Goal: Download file/media

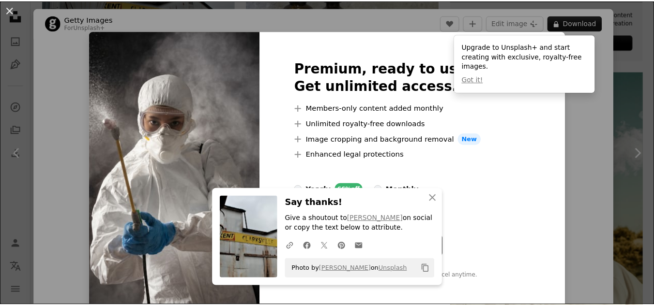
scroll to position [436, 0]
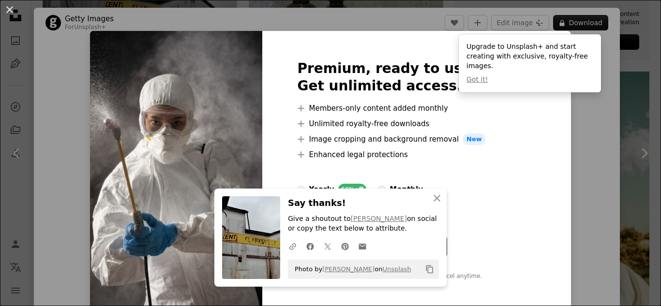
click at [637, 87] on div "An X shape Premium, ready to use images. Get unlimited access. A plus sign Memb…" at bounding box center [330, 153] width 661 height 306
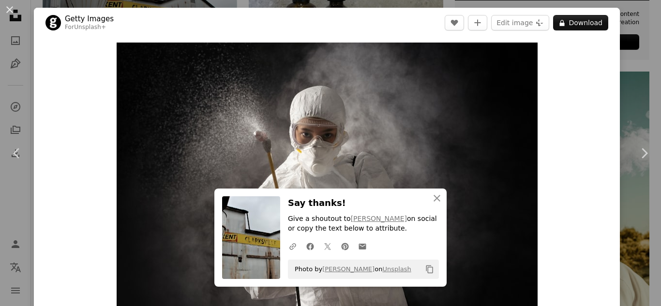
click at [634, 68] on div "An X shape Chevron left Chevron right Getty Images For Unsplash+ A heart A plus…" at bounding box center [330, 153] width 661 height 306
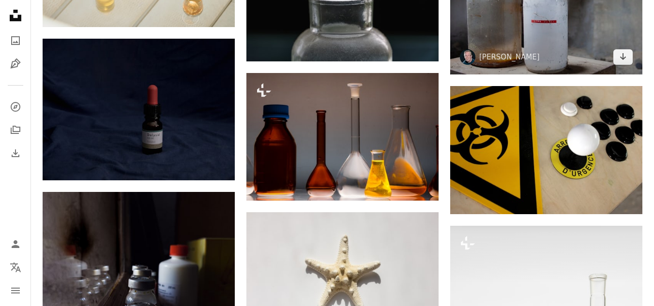
scroll to position [870, 0]
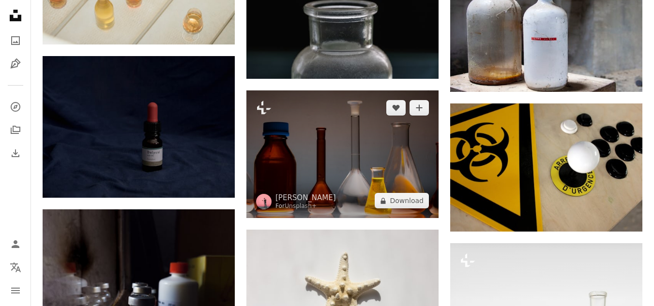
click at [358, 136] on img at bounding box center [342, 155] width 192 height 128
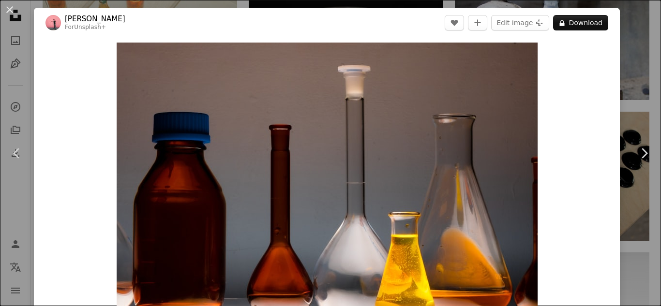
click at [610, 57] on div "Zoom in" at bounding box center [327, 183] width 586 height 290
click at [621, 58] on div "An X shape Chevron left Chevron right [PERSON_NAME] For Unsplash+ A heart A plu…" at bounding box center [330, 153] width 661 height 306
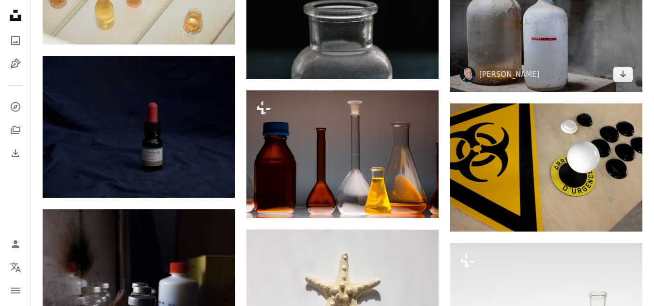
click at [602, 51] on img at bounding box center [546, 28] width 192 height 128
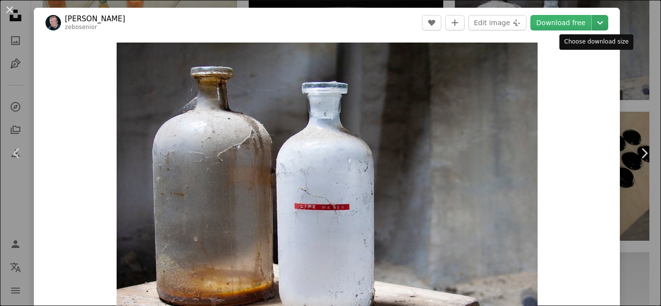
click at [594, 21] on icon "Chevron down" at bounding box center [599, 23] width 15 height 12
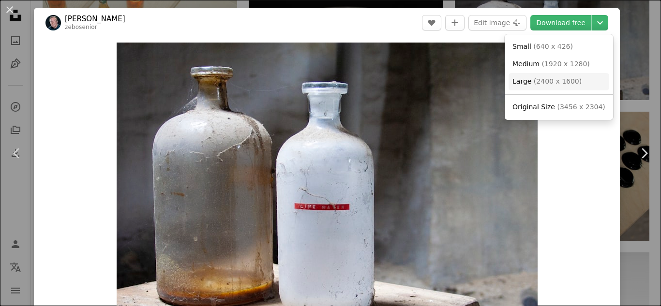
click at [560, 84] on span "( 2400 x 1600 )" at bounding box center [558, 81] width 48 height 8
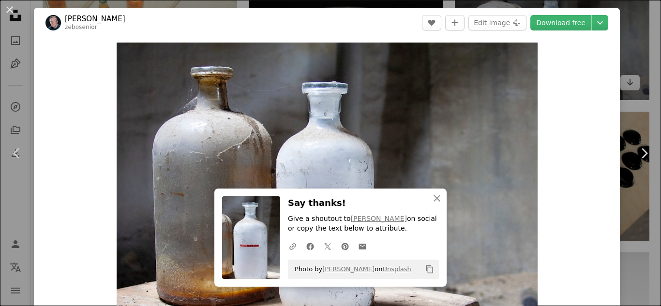
click at [624, 25] on div "An X shape Chevron left Chevron right [PERSON_NAME] zebosenior A heart A plus s…" at bounding box center [330, 153] width 661 height 306
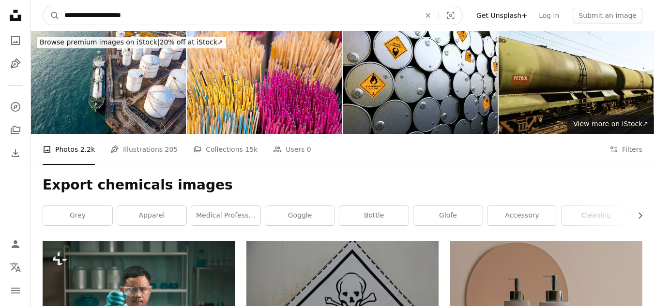
click at [238, 18] on input "**********" at bounding box center [239, 15] width 358 height 18
paste input "***"
type input "**********"
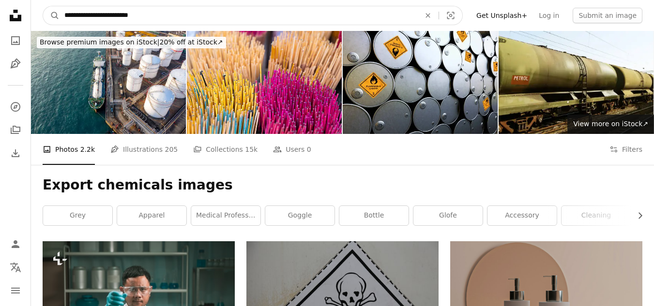
click at [43, 6] on button "A magnifying glass" at bounding box center [51, 15] width 16 height 18
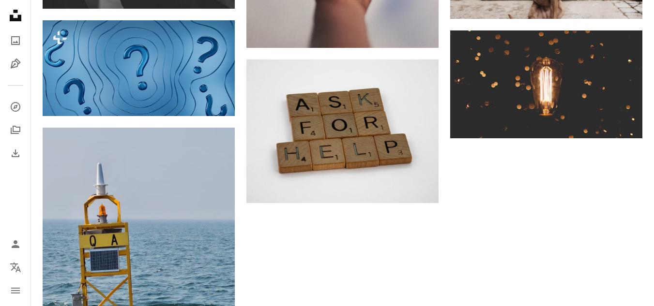
scroll to position [1386, 0]
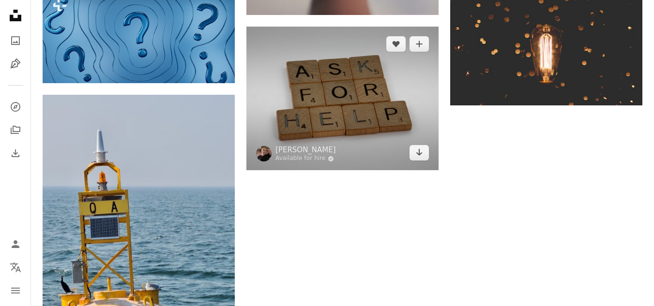
drag, startPoint x: 356, startPoint y: 73, endPoint x: 343, endPoint y: 63, distance: 15.6
click at [343, 63] on img at bounding box center [342, 99] width 192 height 144
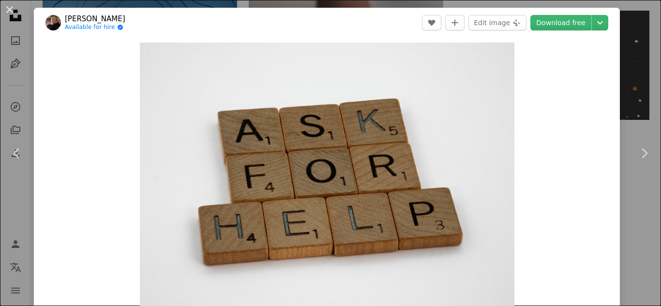
click at [594, 26] on icon "Chevron down" at bounding box center [599, 23] width 15 height 12
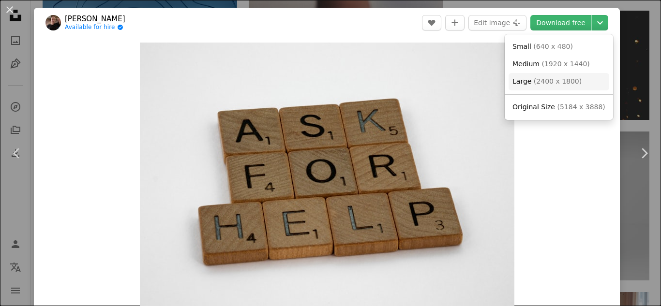
click at [550, 84] on span "( 2400 x 1800 )" at bounding box center [558, 81] width 48 height 8
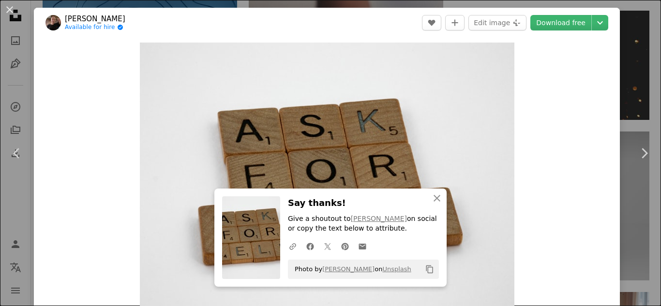
click at [610, 29] on header "[PERSON_NAME] Available for hire A checkmark inside of a circle A heart A plus …" at bounding box center [327, 23] width 586 height 30
click at [620, 28] on div "An X shape Chevron left Chevron right [PERSON_NAME] Available for hire A checkm…" at bounding box center [330, 153] width 661 height 306
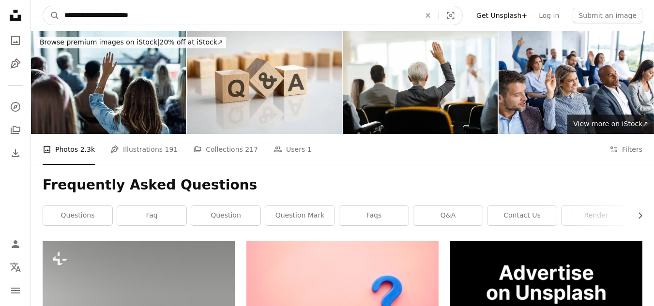
click at [313, 18] on input "**********" at bounding box center [239, 15] width 358 height 18
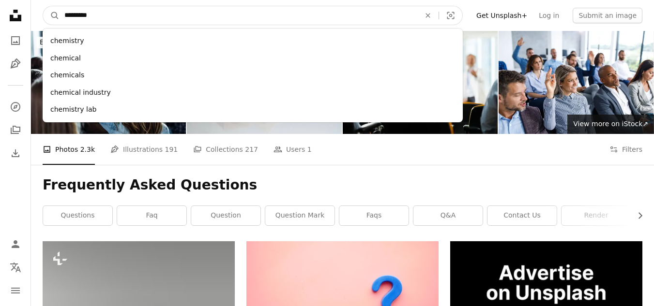
type input "*********"
click at [43, 6] on button "A magnifying glass" at bounding box center [51, 15] width 16 height 18
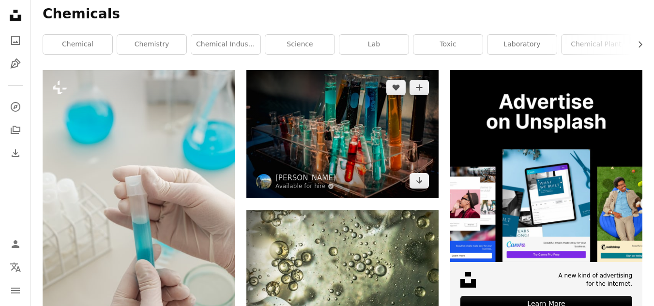
scroll to position [194, 0]
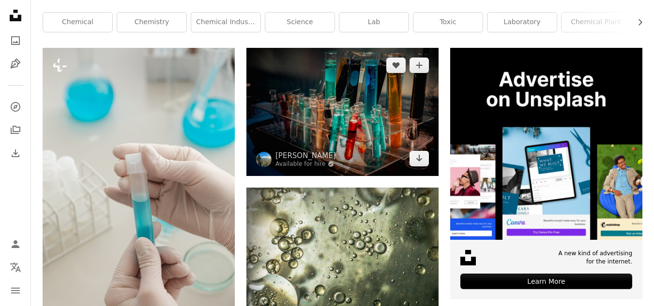
drag, startPoint x: 386, startPoint y: 102, endPoint x: 376, endPoint y: 99, distance: 11.0
click at [376, 99] on img at bounding box center [342, 112] width 192 height 128
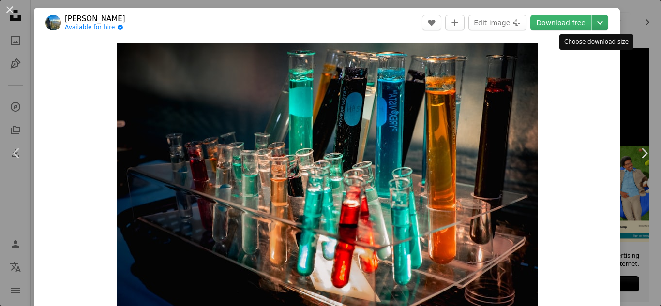
click at [597, 23] on icon "Choose download size" at bounding box center [600, 22] width 6 height 3
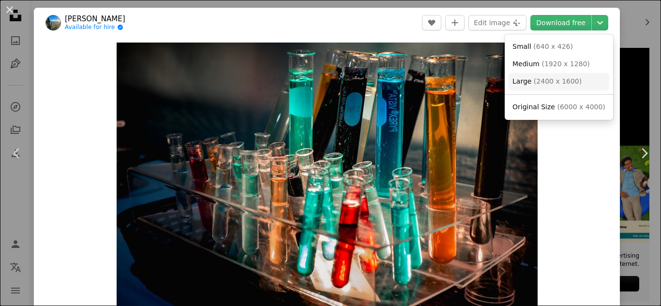
click at [555, 83] on span "( 2400 x 1600 )" at bounding box center [558, 81] width 48 height 8
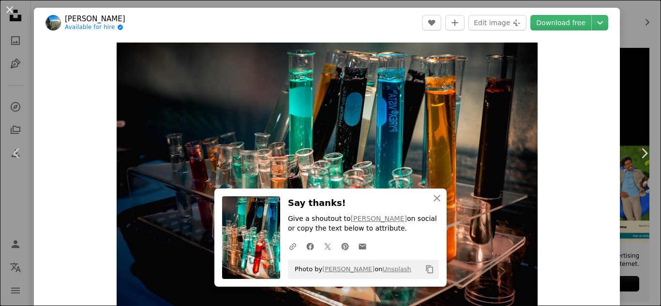
drag, startPoint x: 629, startPoint y: 70, endPoint x: 629, endPoint y: 39, distance: 31.0
click at [629, 70] on div "An X shape Chevron left Chevron right [PERSON_NAME] Available for hire A checkm…" at bounding box center [330, 153] width 661 height 306
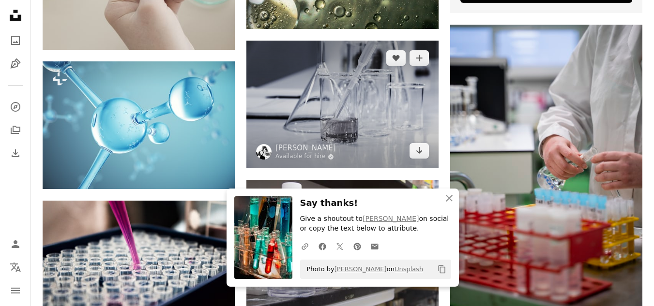
scroll to position [484, 0]
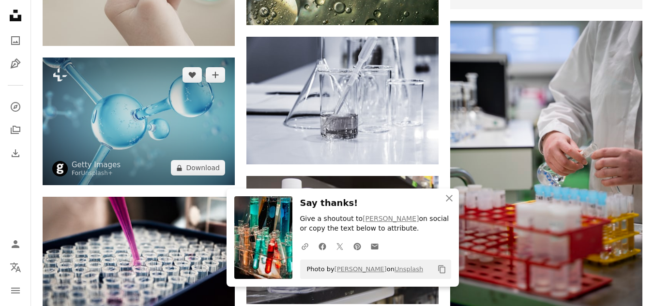
drag, startPoint x: 165, startPoint y: 106, endPoint x: 146, endPoint y: 108, distance: 19.6
click at [146, 107] on img at bounding box center [139, 122] width 192 height 128
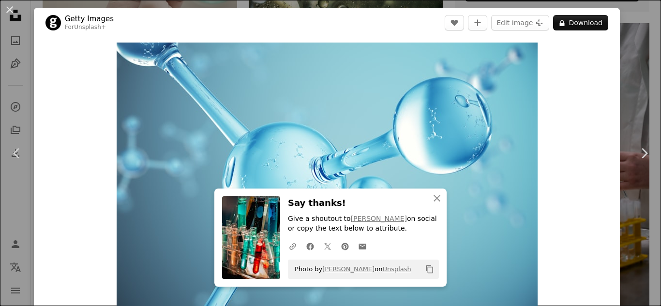
click at [633, 28] on div "An X shape Chevron left Chevron right Getty Images For Unsplash+ A heart A plus…" at bounding box center [330, 153] width 661 height 306
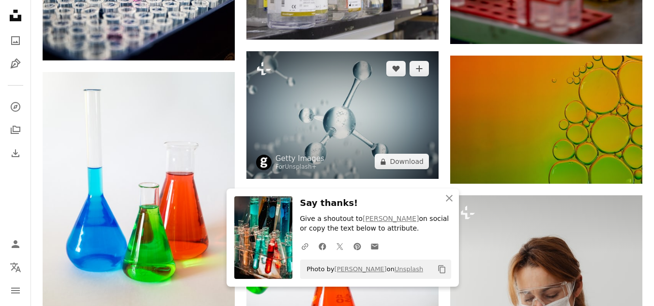
scroll to position [774, 0]
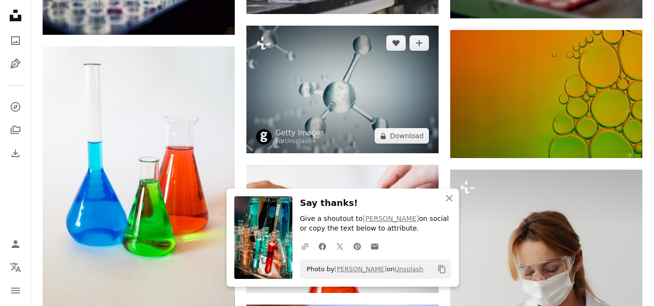
click at [351, 71] on img at bounding box center [342, 90] width 192 height 128
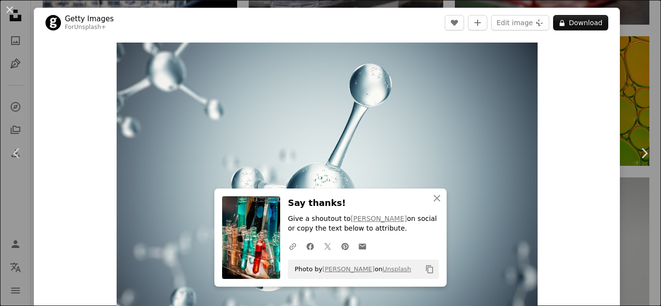
click at [639, 44] on div "An X shape Chevron left Chevron right Getty Images For Unsplash+ A heart A plus…" at bounding box center [330, 153] width 661 height 306
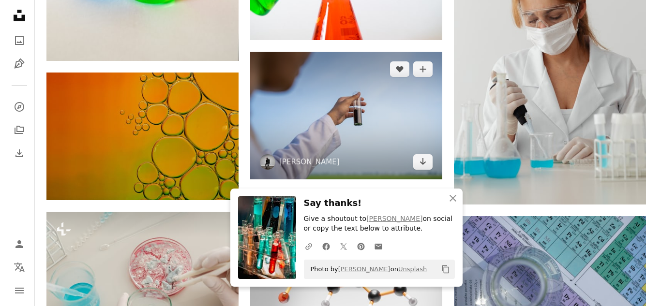
scroll to position [920, 0]
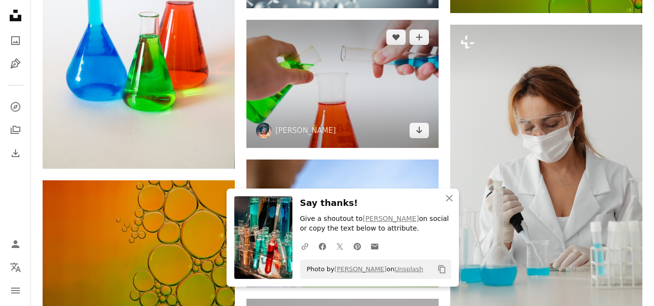
click at [356, 86] on img at bounding box center [342, 84] width 192 height 128
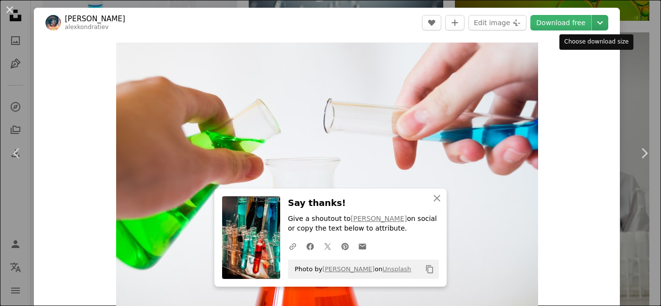
click at [592, 23] on icon "Chevron down" at bounding box center [599, 23] width 15 height 12
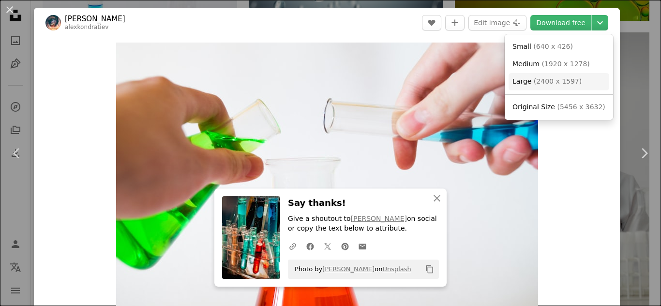
click at [561, 79] on span "( 2400 x 1597 )" at bounding box center [558, 81] width 48 height 8
